Goal: Find specific page/section: Find specific page/section

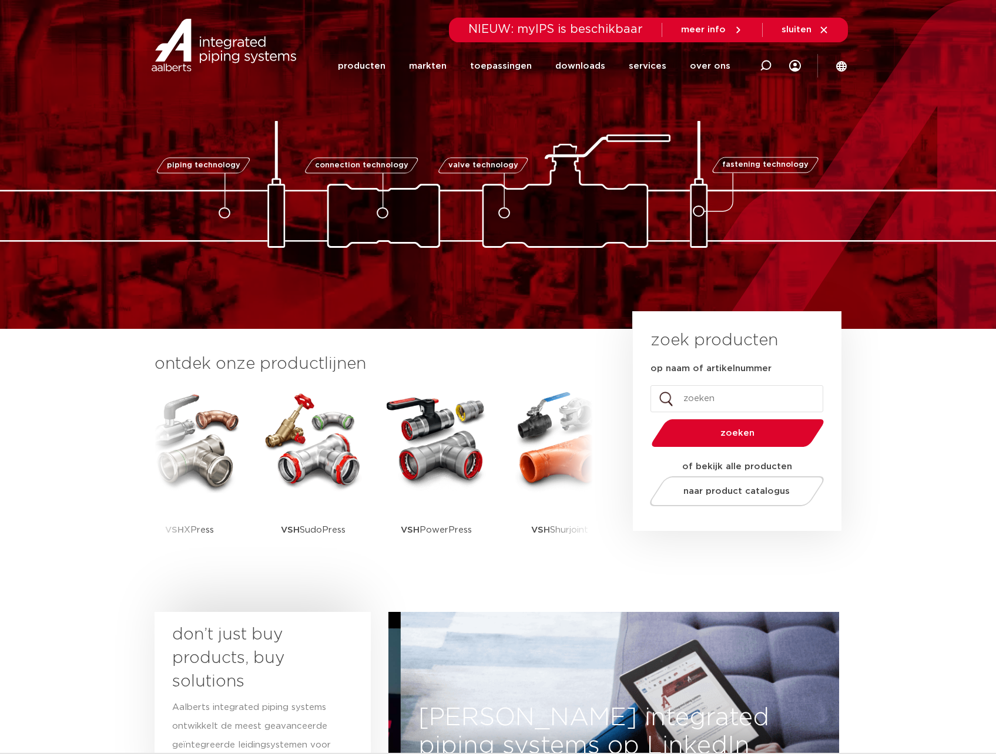
click at [614, 27] on span "NIEUW: myIPS is beschikbaar" at bounding box center [555, 30] width 175 height 12
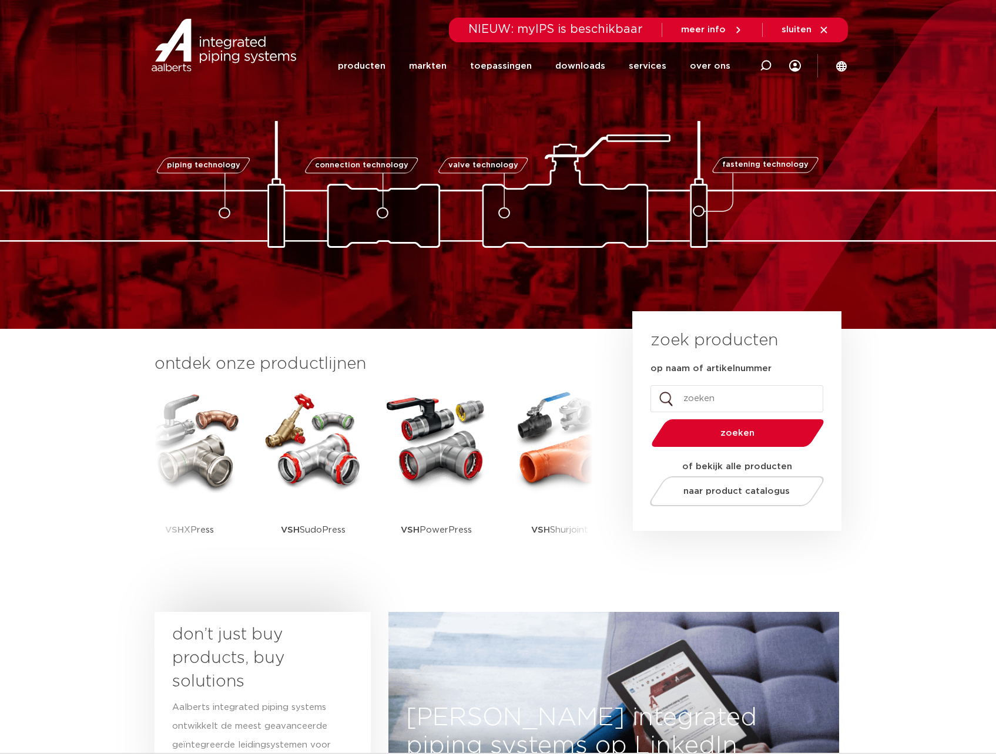
click at [807, 28] on span "sluiten" at bounding box center [797, 29] width 30 height 9
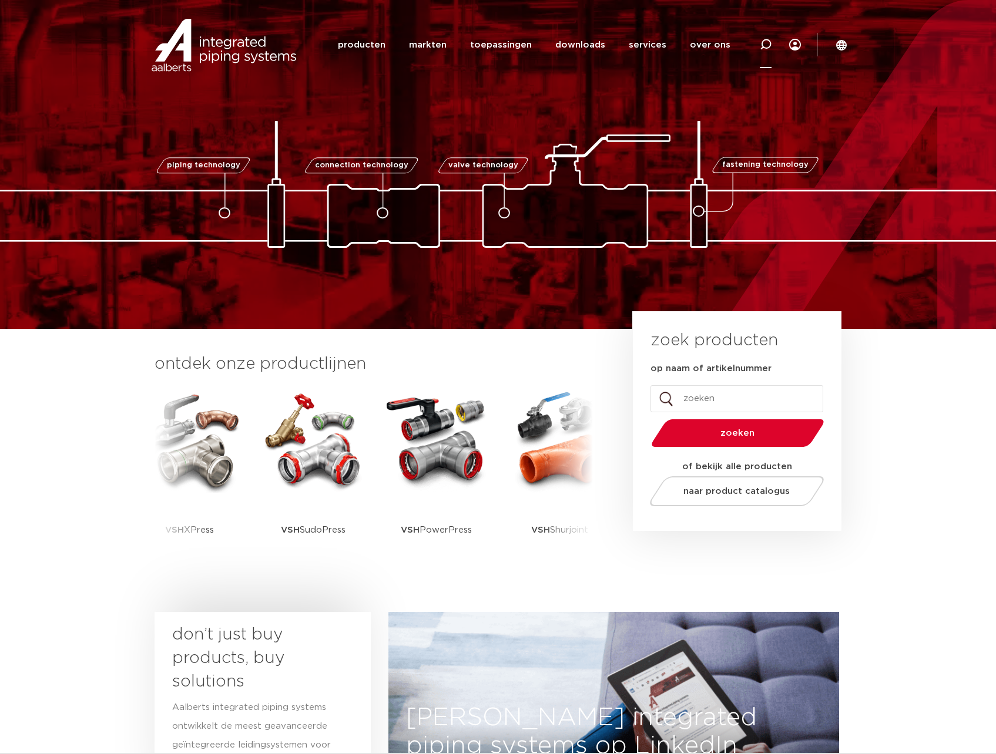
click at [767, 46] on icon at bounding box center [766, 45] width 12 height 12
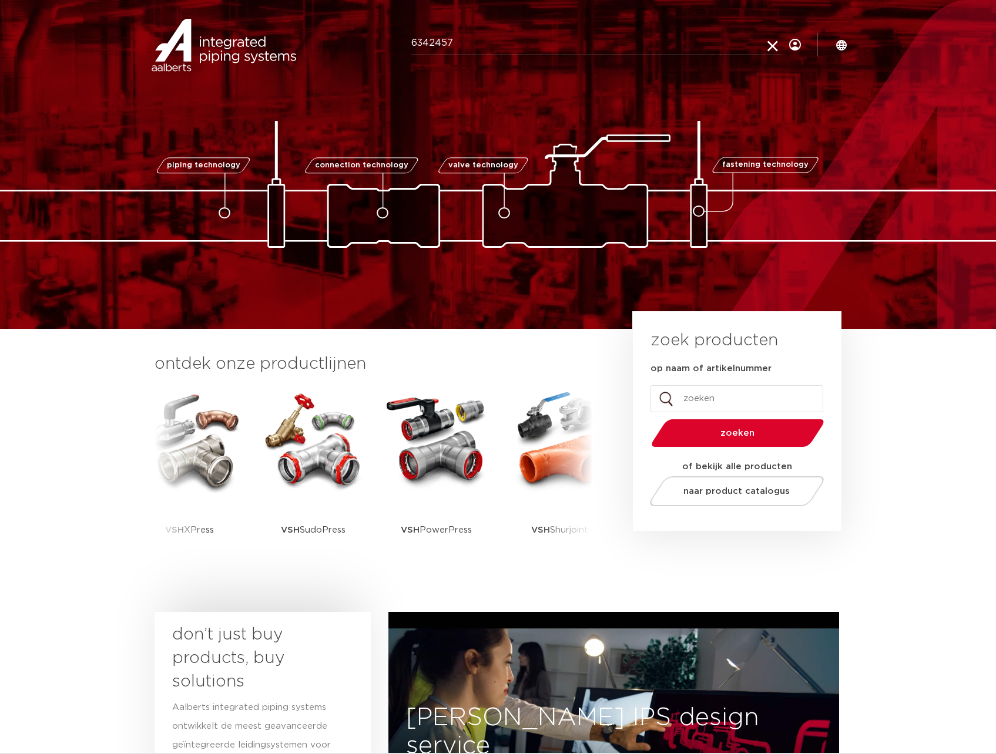
type input "6342457"
click button "Zoeken" at bounding box center [0, 0] width 0 height 0
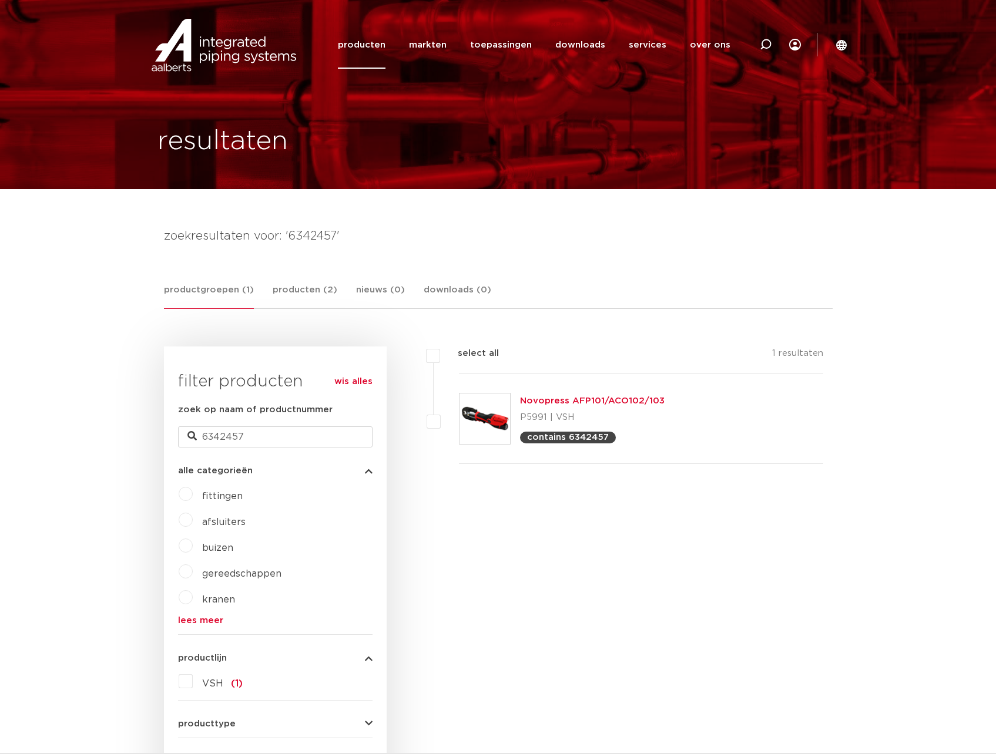
click at [554, 397] on link "Novopress AFP101/ACO102/103" at bounding box center [592, 401] width 145 height 9
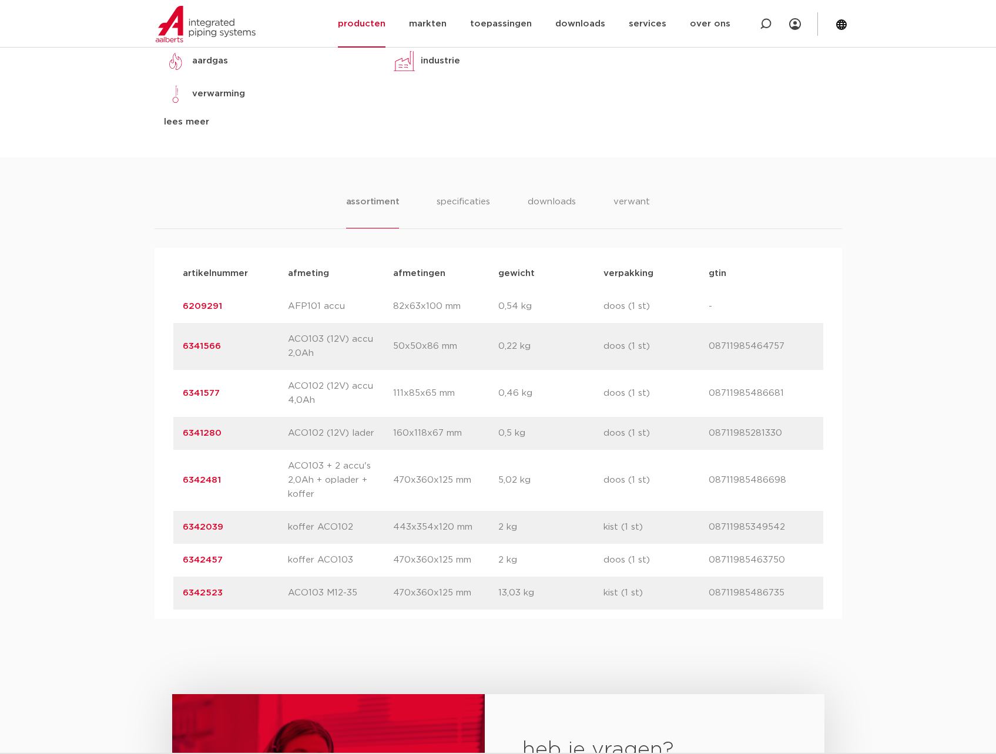
scroll to position [632, 0]
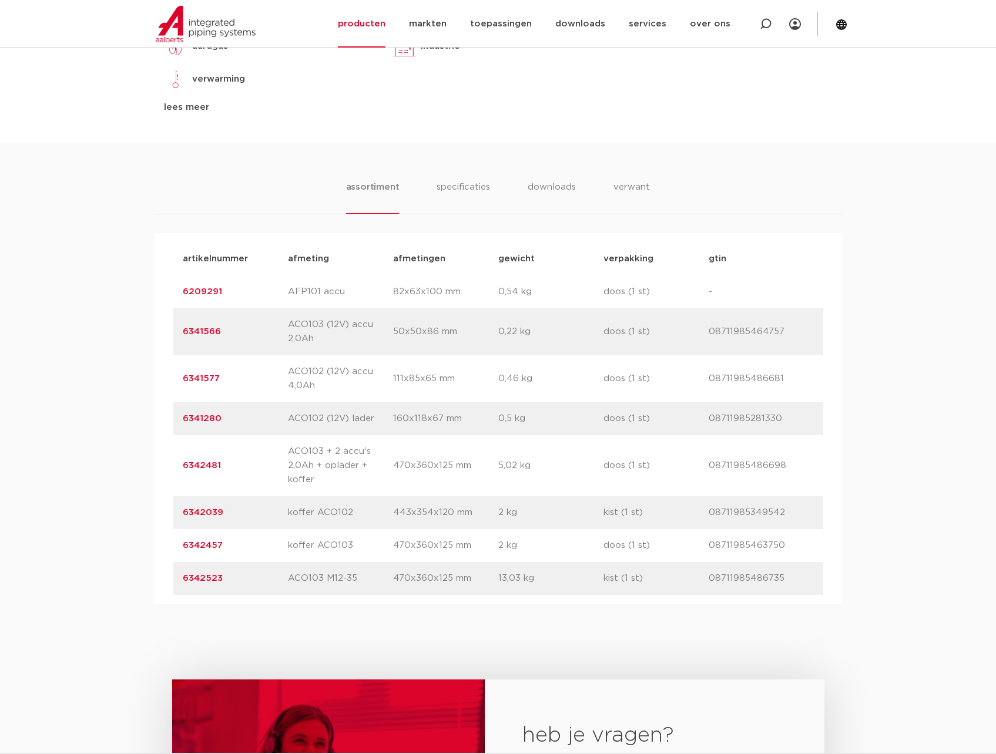
click at [206, 545] on link "6342457" at bounding box center [203, 545] width 40 height 9
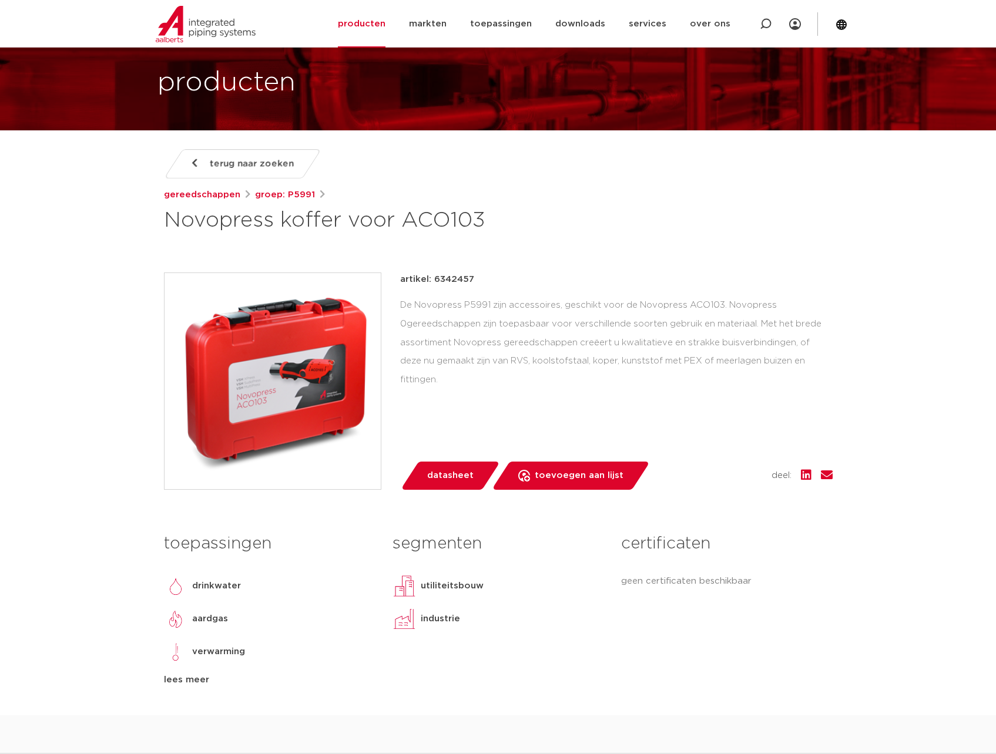
scroll to position [44, 0]
